Goal: Task Accomplishment & Management: Manage account settings

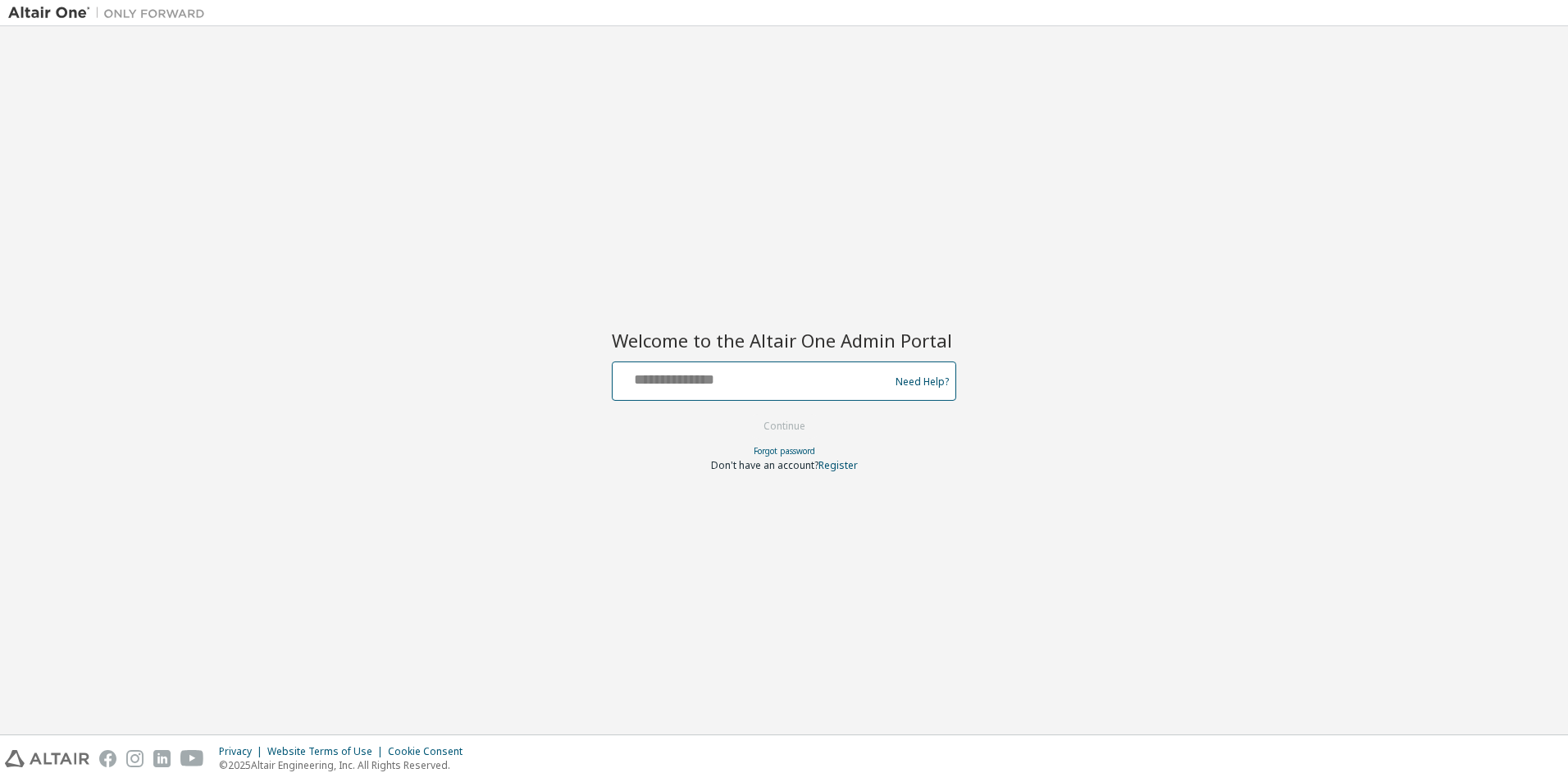
click at [777, 372] on input "text" at bounding box center [753, 378] width 268 height 24
click at [1031, 434] on div "Welcome to the Altair One Admin Portal Need Help? Please make sure that you pro…" at bounding box center [784, 380] width 1551 height 692
click at [684, 377] on input "text" at bounding box center [753, 378] width 268 height 24
type input "**********"
click at [803, 427] on button "Continue" at bounding box center [784, 426] width 77 height 25
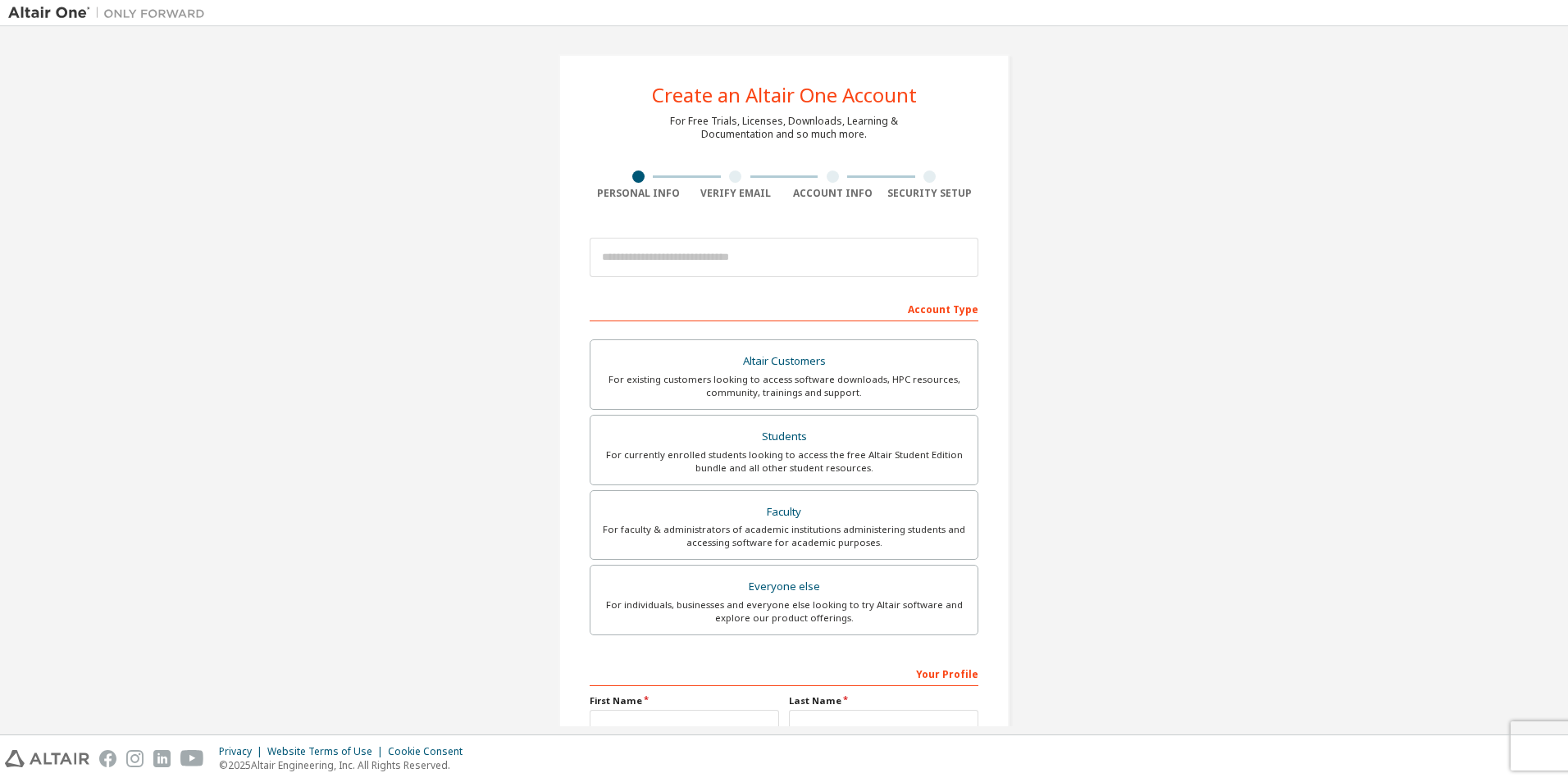
click at [1193, 403] on div "Create an Altair One Account For Free Trials, Licenses, Downloads, Learning & D…" at bounding box center [784, 468] width 1551 height 868
click at [718, 248] on input "email" at bounding box center [783, 258] width 389 height 40
type input "**********"
type input "*****"
type input "*******"
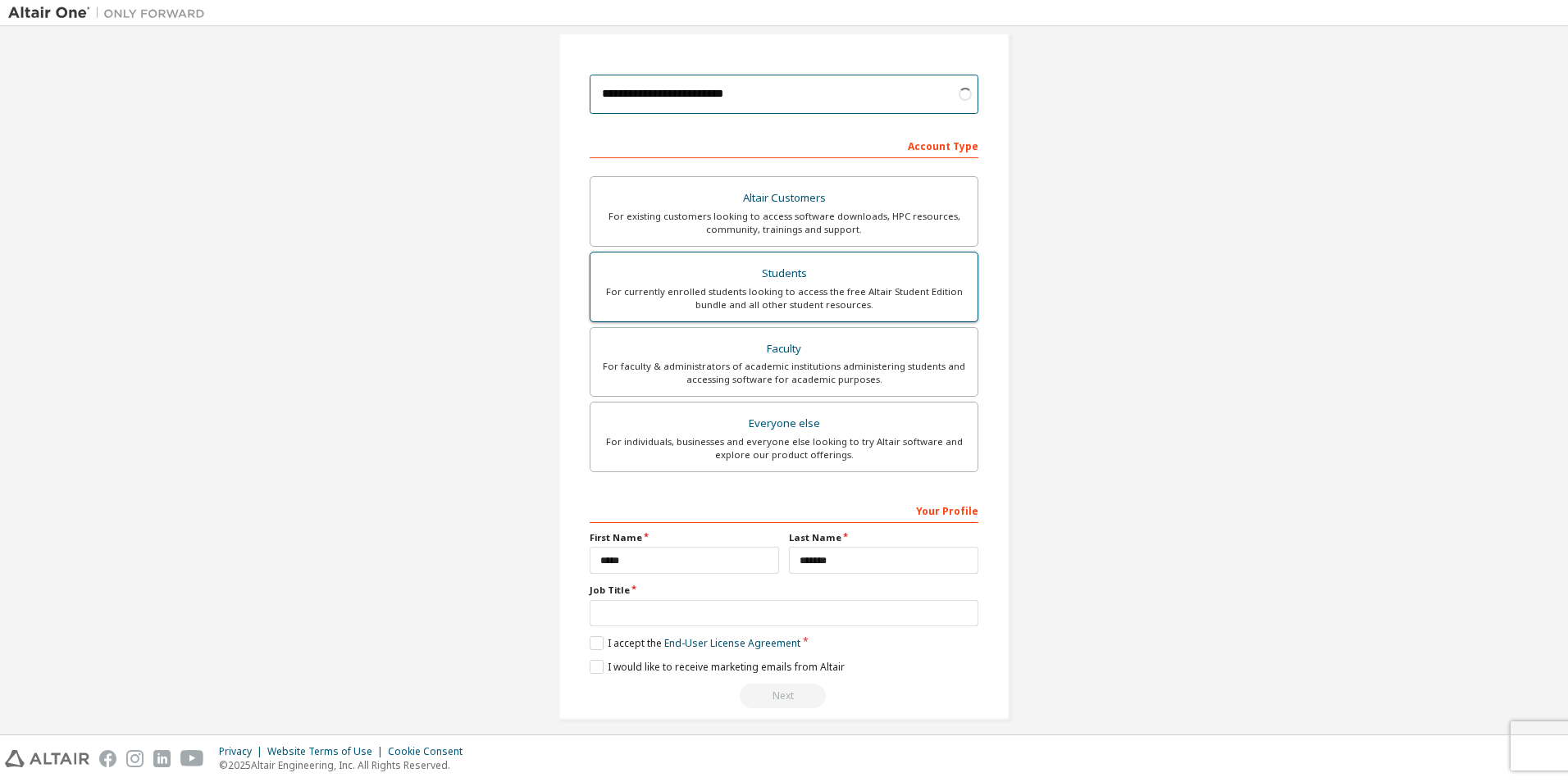
scroll to position [176, 0]
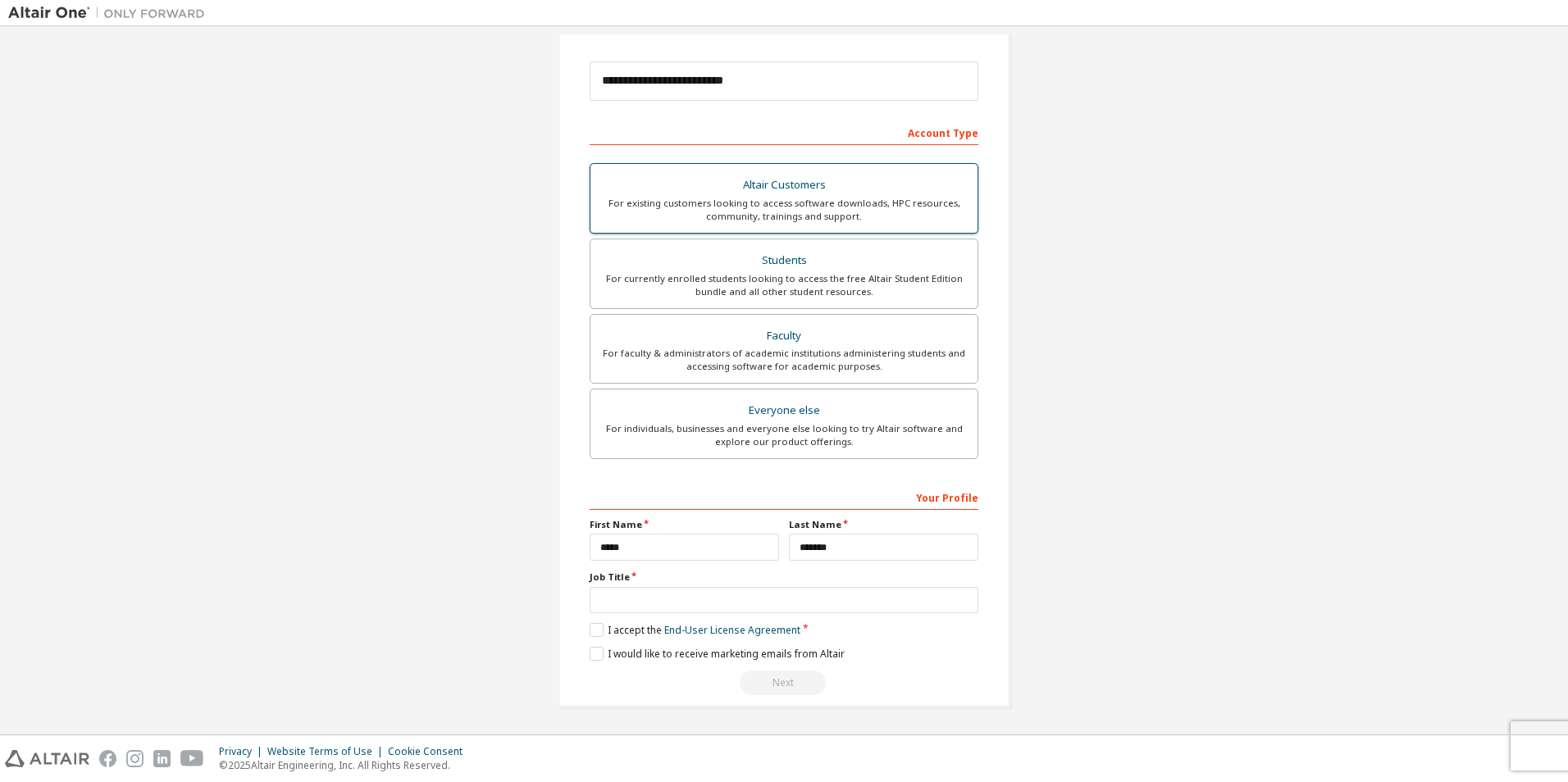
click at [831, 193] on div "Altair Customers" at bounding box center [784, 185] width 368 height 23
click at [851, 446] on div "For individuals, businesses and everyone else looking to try Altair software an…" at bounding box center [784, 435] width 368 height 26
click at [725, 608] on input "text" at bounding box center [783, 600] width 389 height 27
click at [766, 603] on input "text" at bounding box center [783, 600] width 389 height 27
type input "**********"
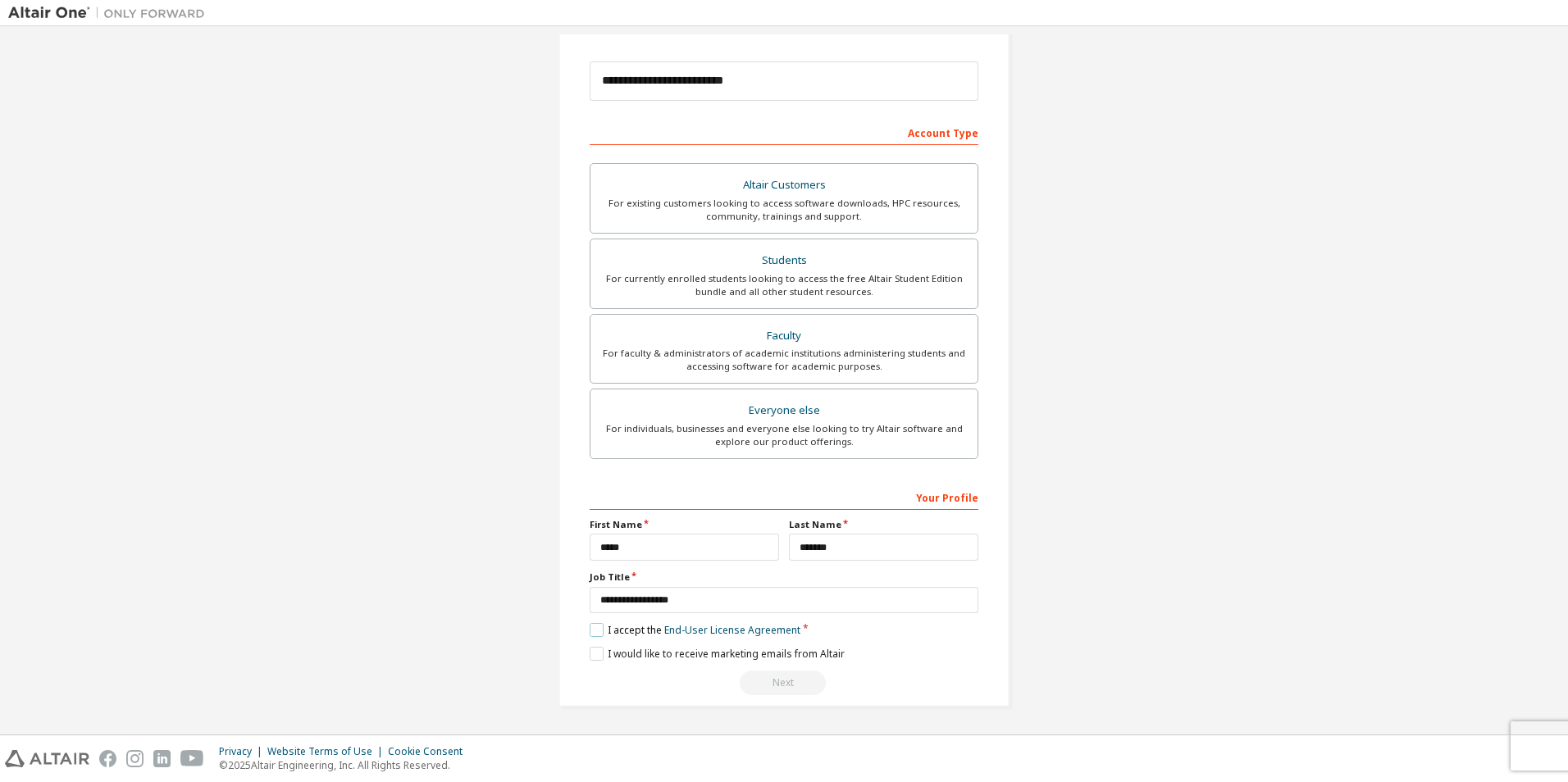
click at [597, 630] on label "I accept the End-User License Agreement" at bounding box center [694, 630] width 211 height 14
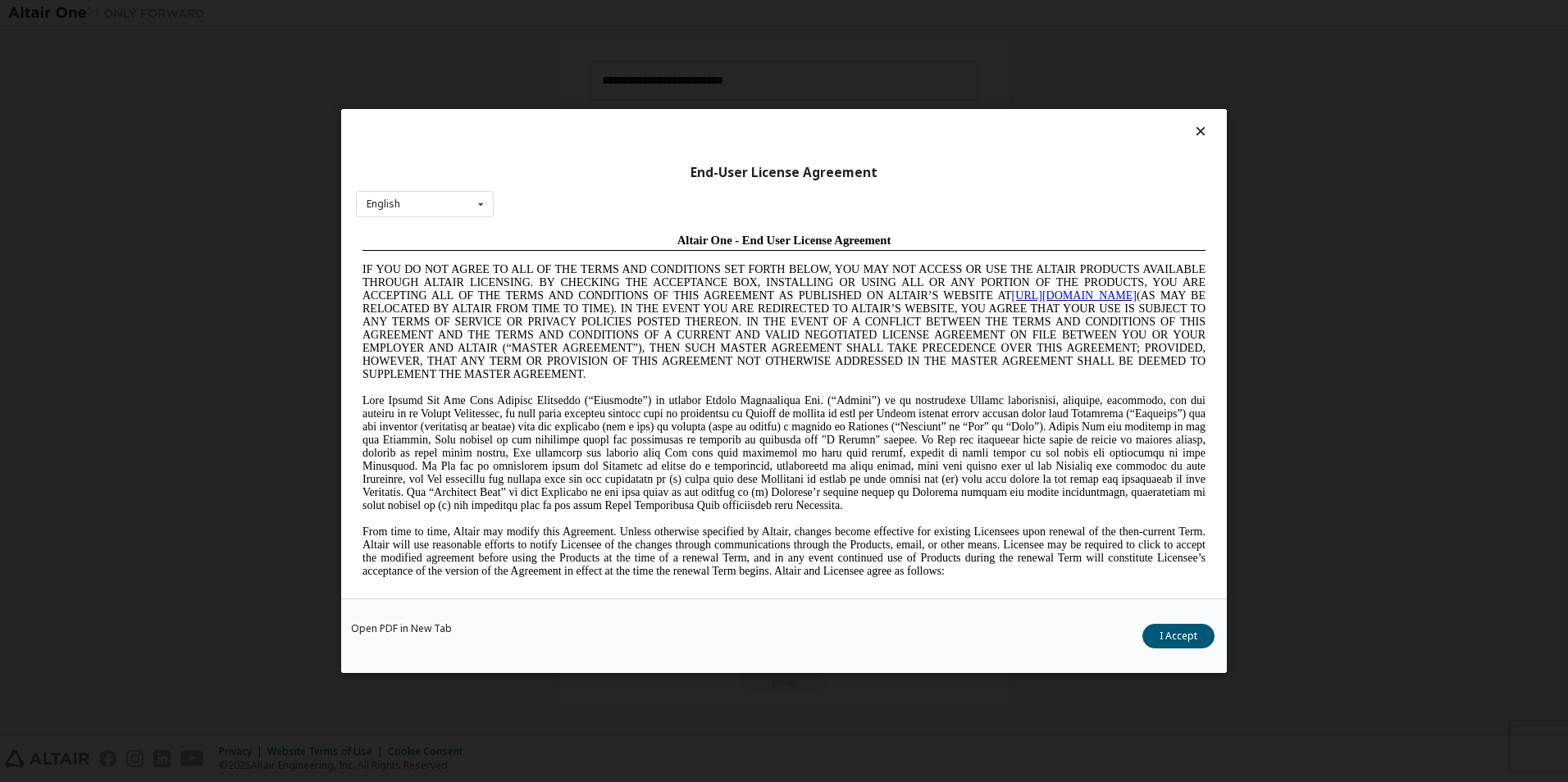
scroll to position [0, 0]
click at [1153, 640] on button "I Accept" at bounding box center [1178, 636] width 72 height 25
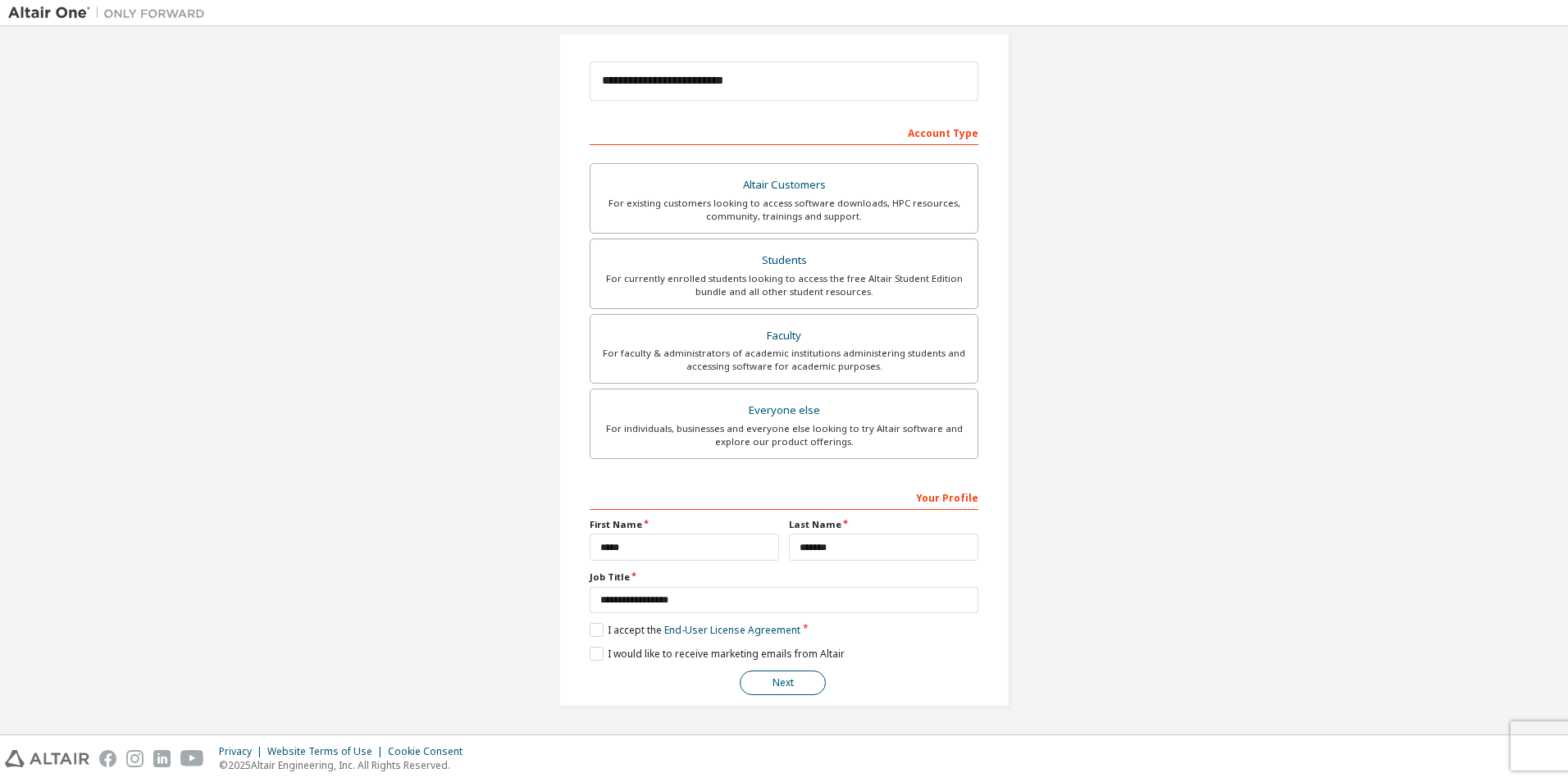
click at [773, 685] on button "Next" at bounding box center [782, 682] width 86 height 25
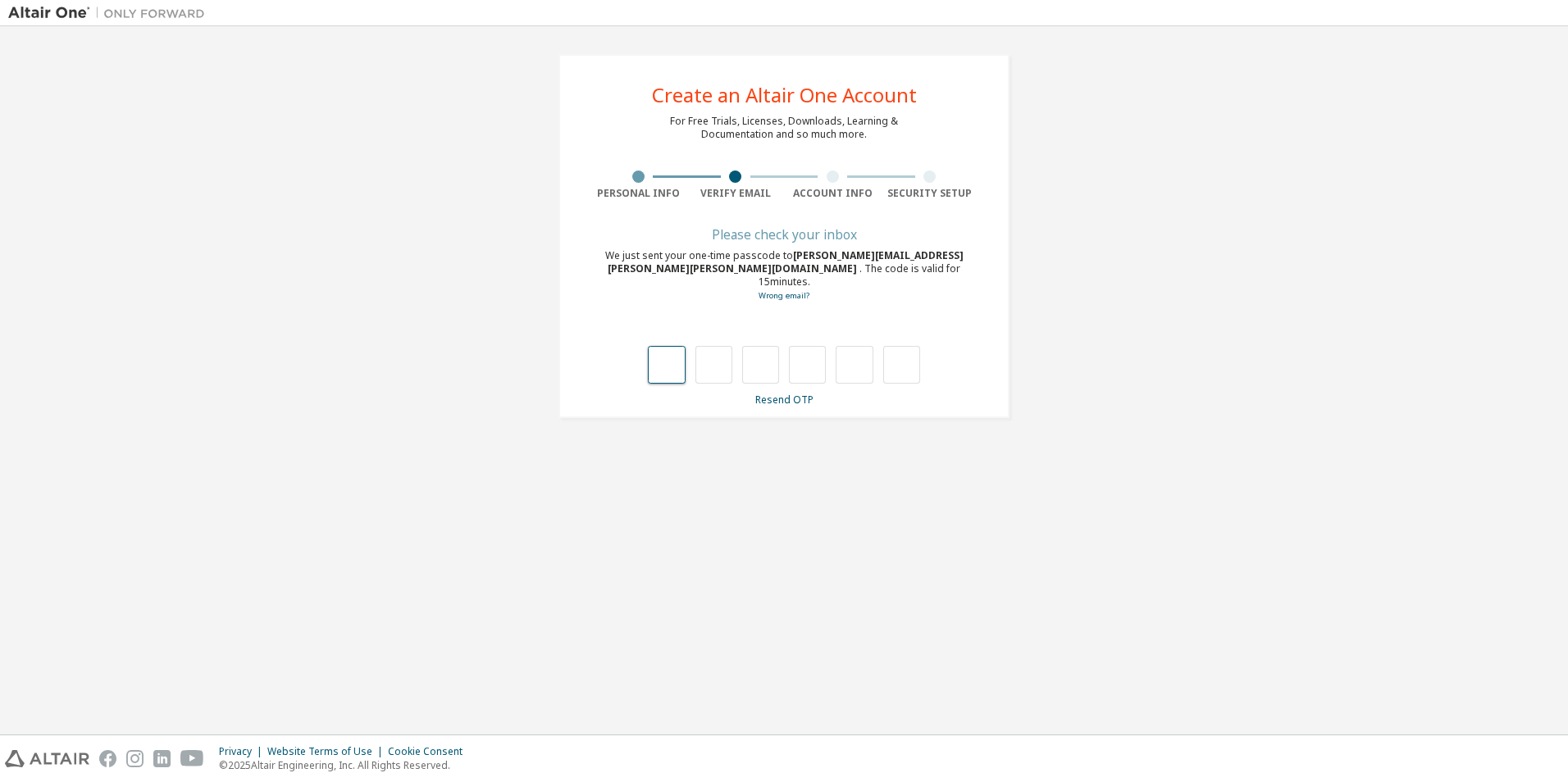
click at [662, 355] on input "text" at bounding box center [667, 365] width 37 height 38
type input "*"
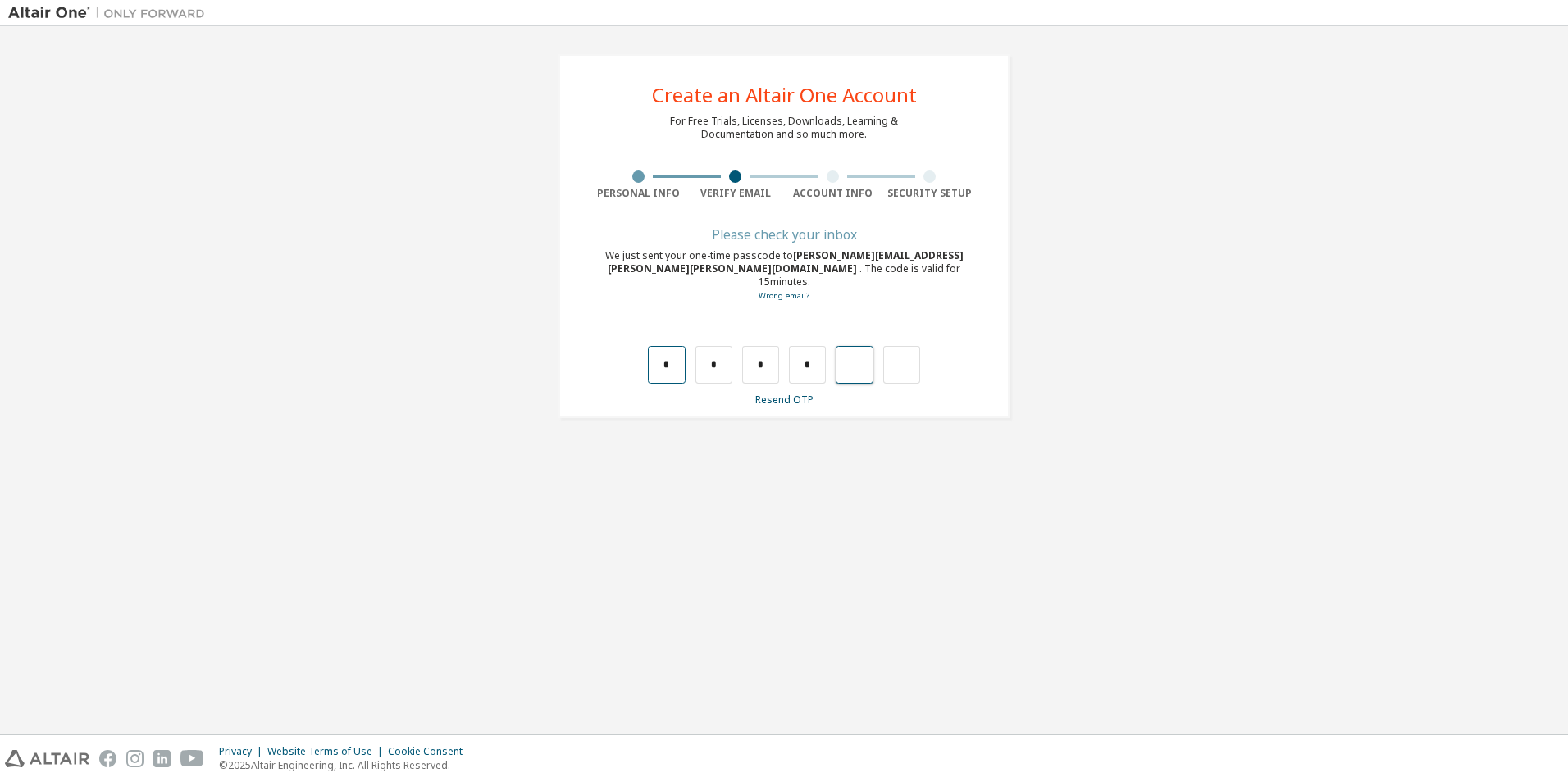
type input "*"
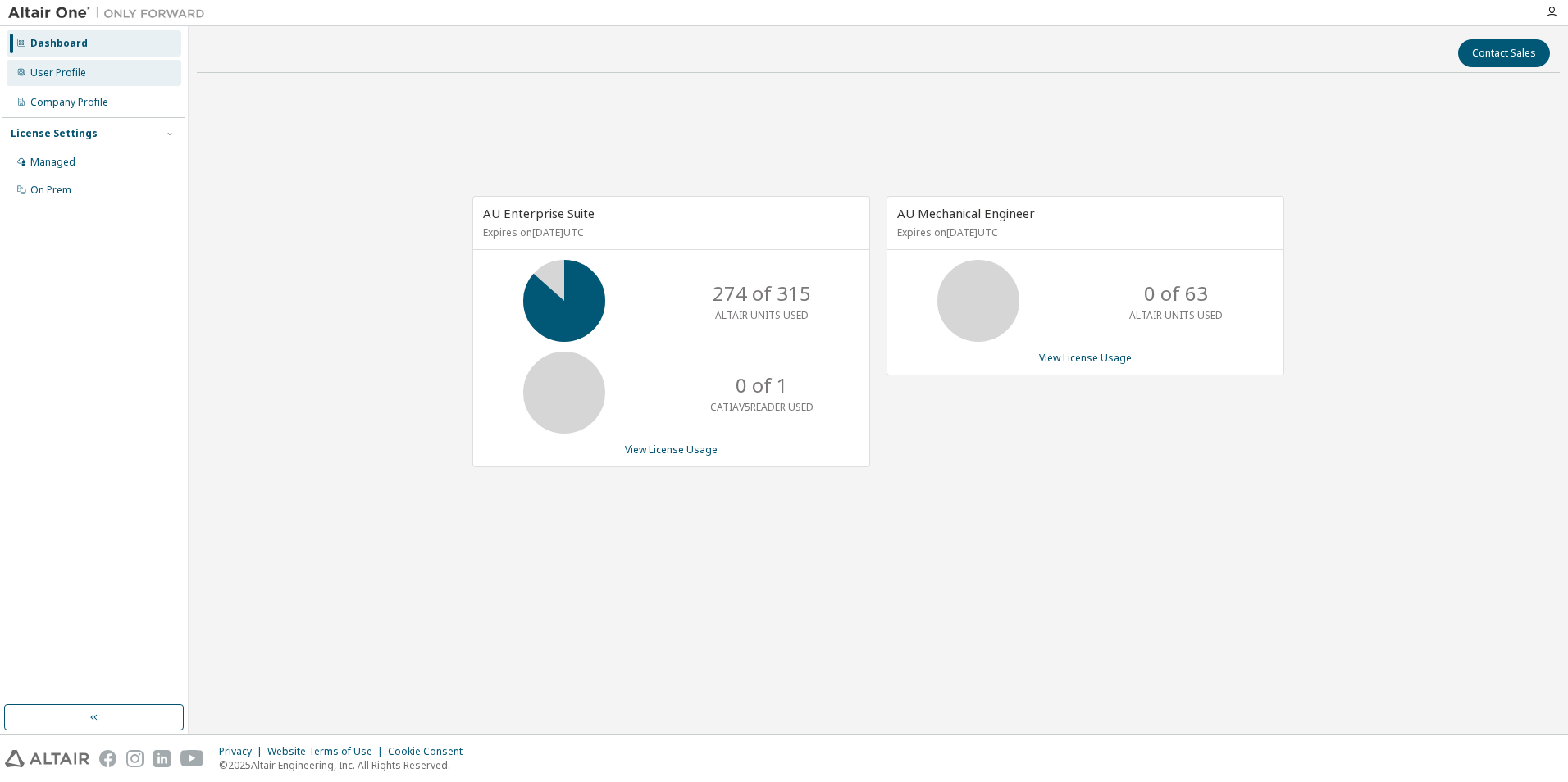
click at [74, 78] on div "User Profile" at bounding box center [58, 73] width 55 height 13
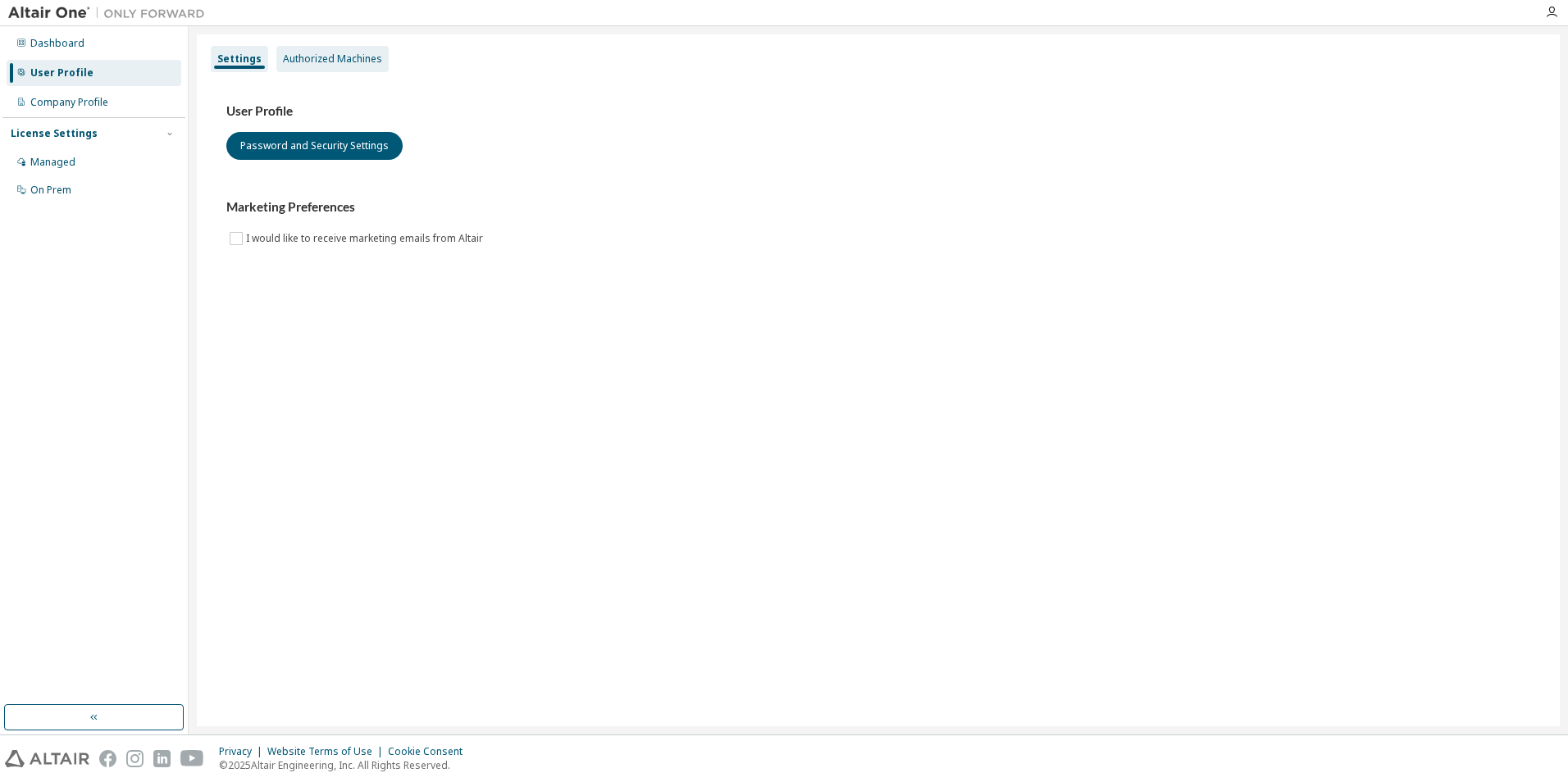
click at [310, 58] on div "Authorized Machines" at bounding box center [332, 59] width 99 height 13
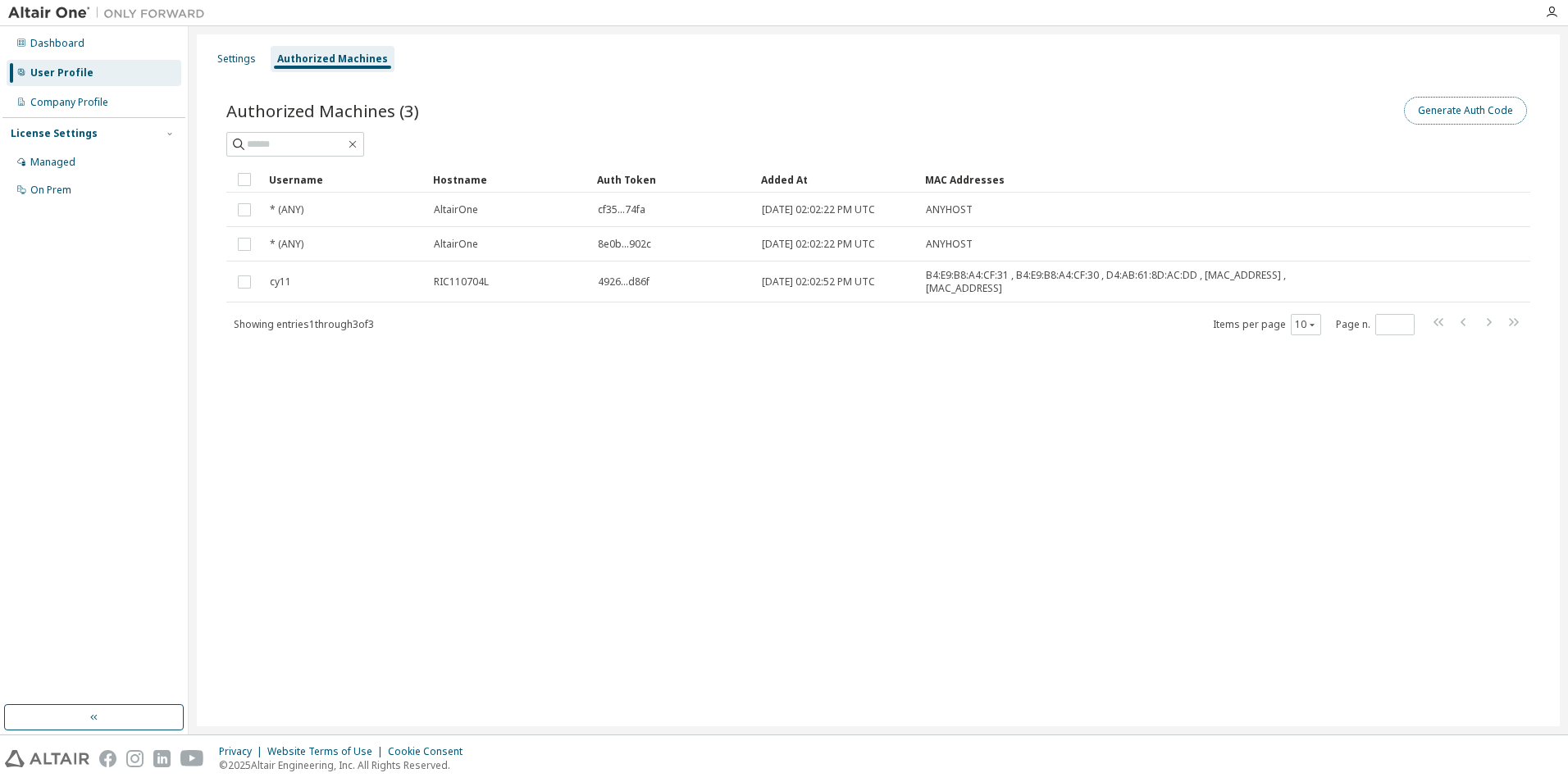
click at [1502, 105] on button "Generate Auth Code" at bounding box center [1465, 111] width 123 height 28
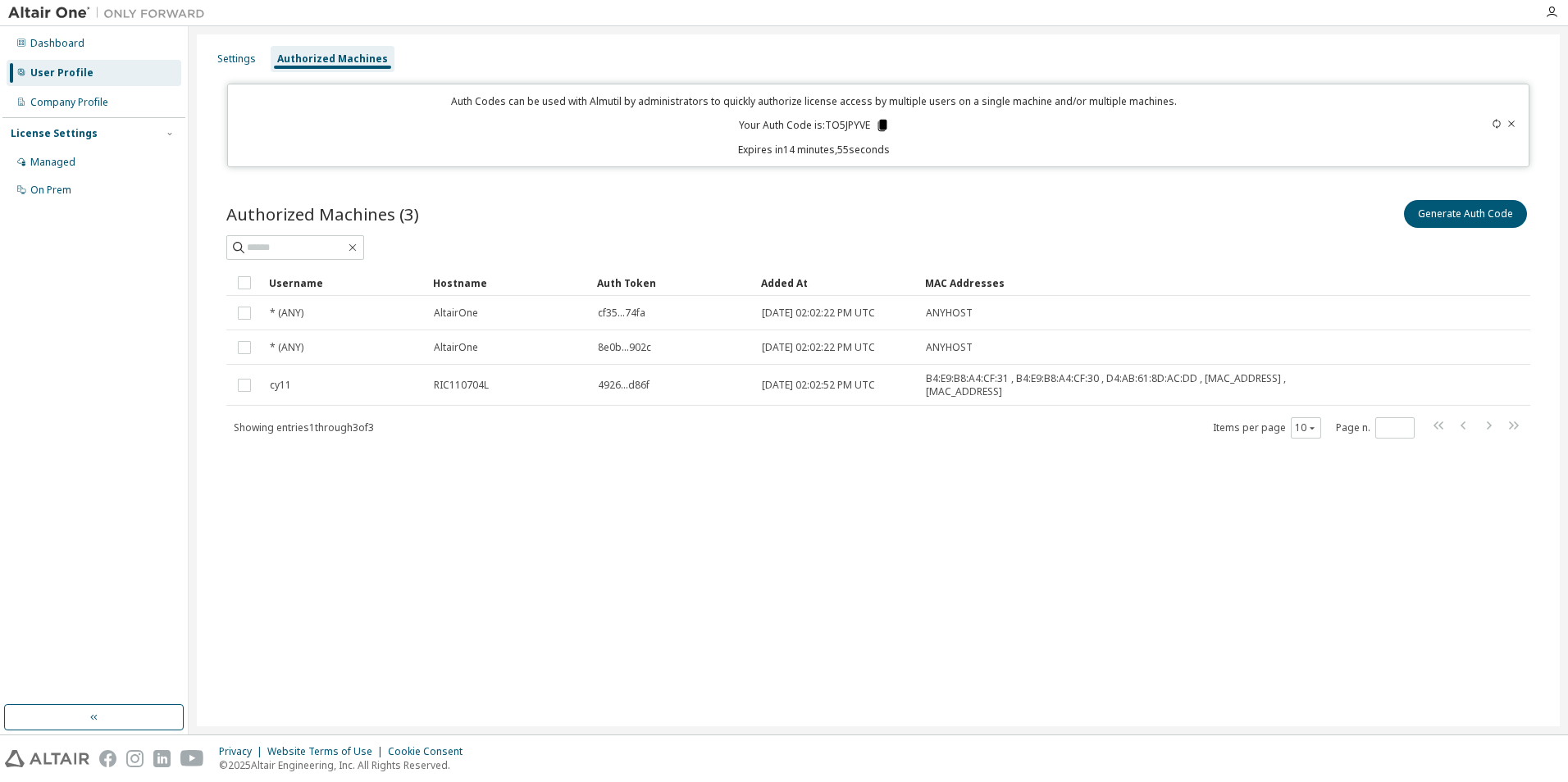
click at [880, 124] on icon at bounding box center [882, 126] width 9 height 11
click at [949, 535] on div "Settings Authorized Machines Auth Codes can be used with Almutil by administrat…" at bounding box center [878, 380] width 1363 height 692
click at [922, 516] on div "Settings Authorized Machines Auth Codes can be used with Almutil by administrat…" at bounding box center [878, 380] width 1363 height 692
click at [1221, 499] on div "Settings Authorized Machines Auth Codes can be used with Almutil by administrat…" at bounding box center [878, 380] width 1363 height 692
click at [955, 553] on div "Settings Authorized Machines Auth Codes can be used with Almutil by administrat…" at bounding box center [878, 380] width 1363 height 692
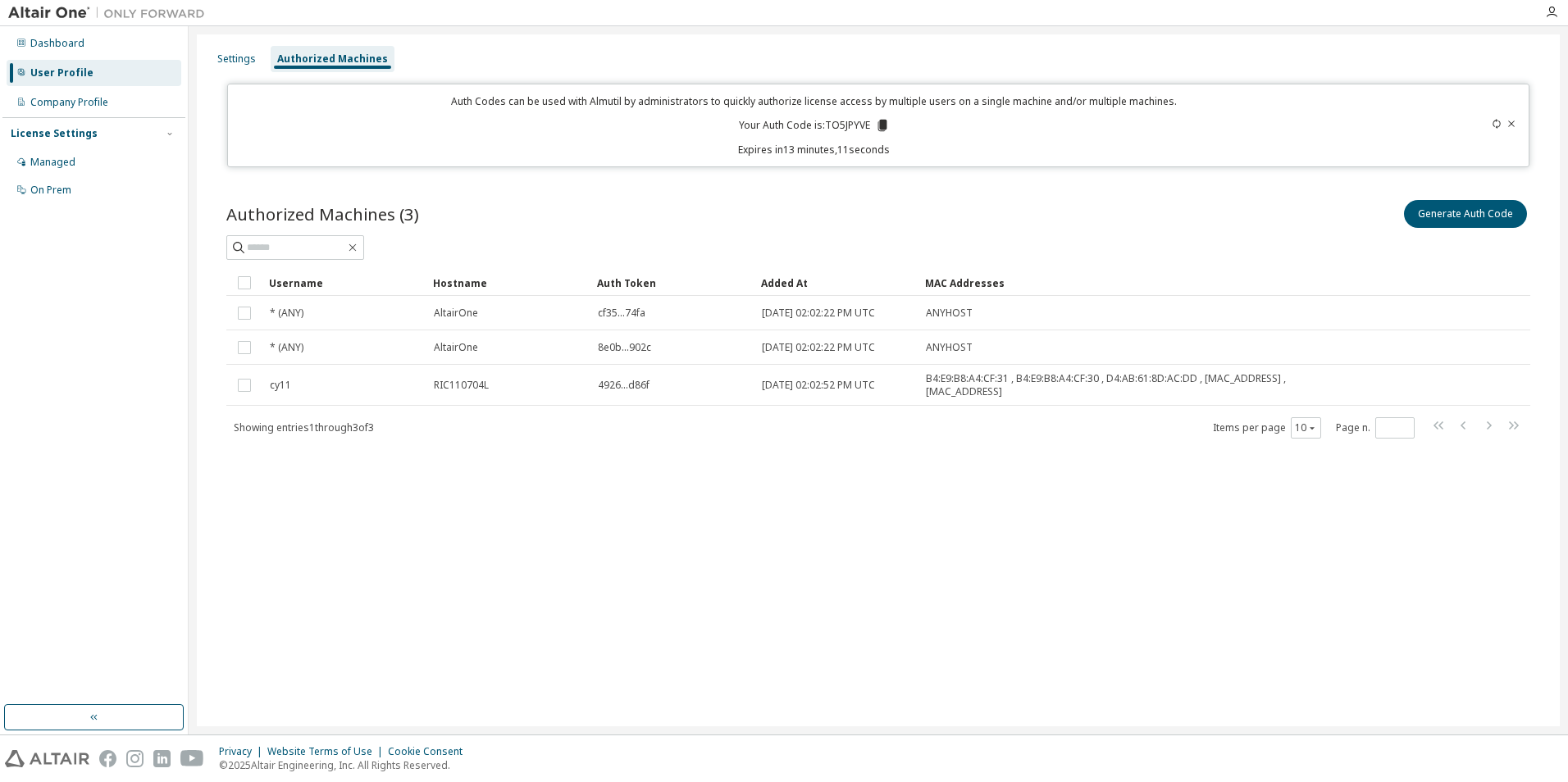
click at [613, 659] on div "Settings Authorized Machines Auth Codes can be used with Almutil by administrat…" at bounding box center [878, 380] width 1363 height 692
click at [899, 620] on div "Settings Authorized Machines Auth Codes can be used with Almutil by administrat…" at bounding box center [878, 380] width 1363 height 692
